Goal: Transaction & Acquisition: Purchase product/service

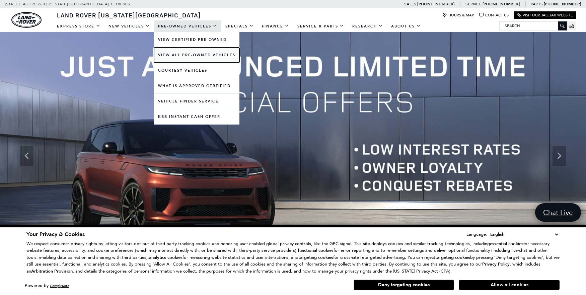
click at [198, 51] on link "View All Pre-Owned Vehicles" at bounding box center [196, 55] width 85 height 15
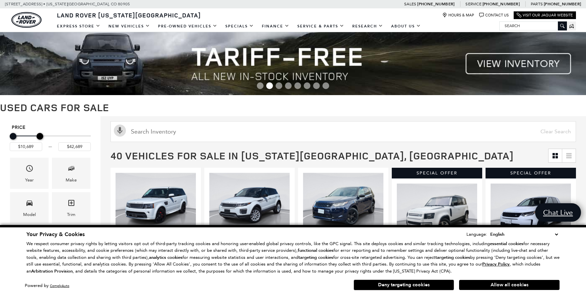
type input "$43,189"
drag, startPoint x: 87, startPoint y: 137, endPoint x: 40, endPoint y: 139, distance: 46.6
click at [40, 139] on div "Maximum Price" at bounding box center [40, 136] width 7 height 7
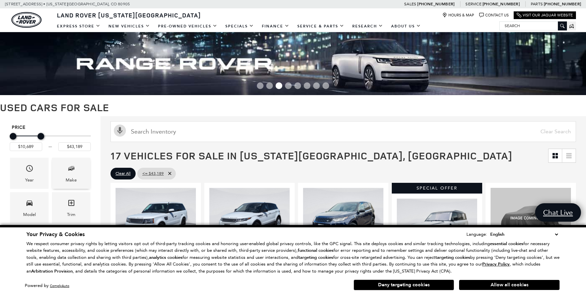
click at [76, 179] on div "Make" at bounding box center [71, 179] width 11 height 7
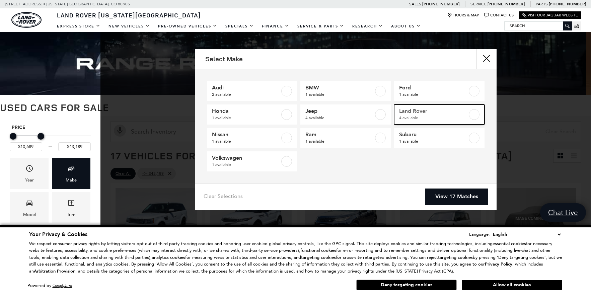
click at [473, 117] on label at bounding box center [474, 114] width 11 height 11
type input "$17,684"
checkbox input "true"
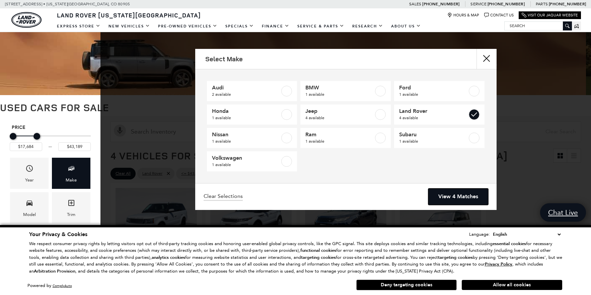
click at [471, 193] on link "View 4 Matches" at bounding box center [458, 196] width 60 height 16
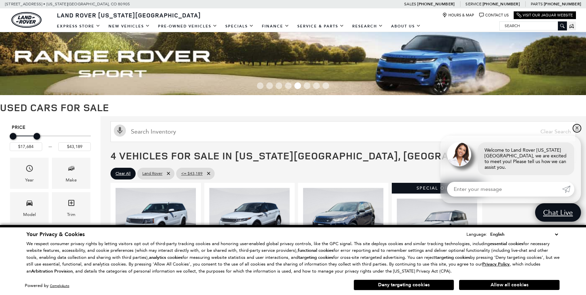
click at [577, 132] on link "✕" at bounding box center [577, 128] width 8 height 8
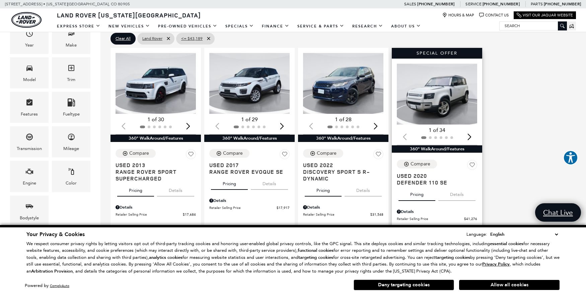
scroll to position [134, 0]
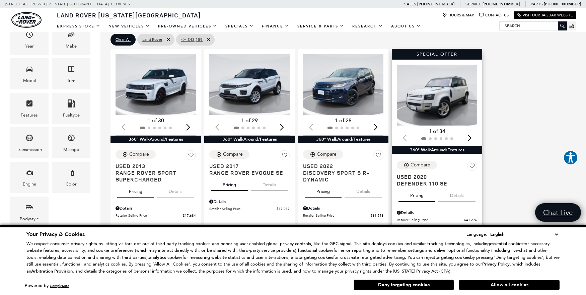
click at [449, 115] on img "1 / 2" at bounding box center [437, 95] width 81 height 61
